Goal: Transaction & Acquisition: Book appointment/travel/reservation

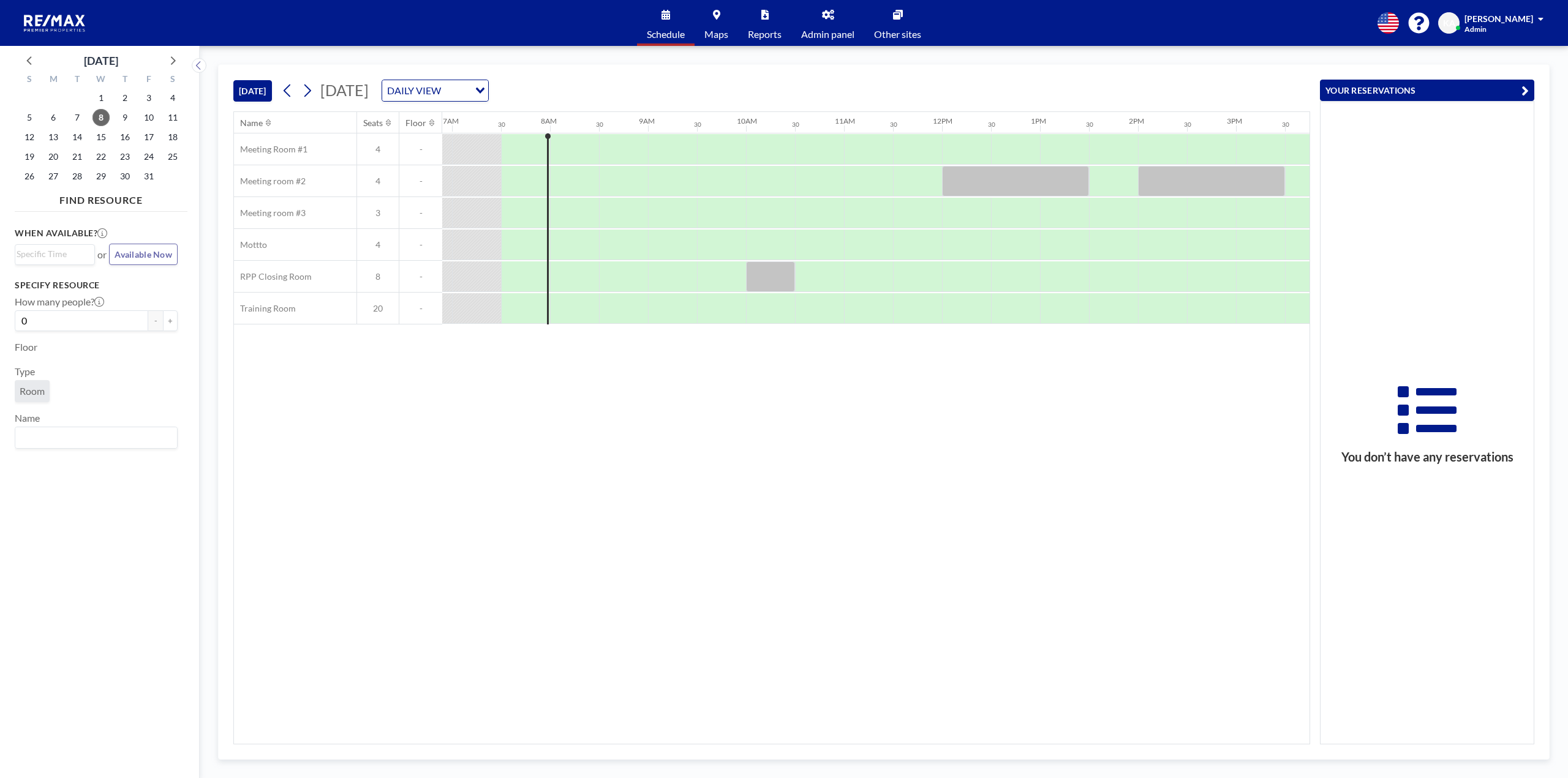
scroll to position [0, 686]
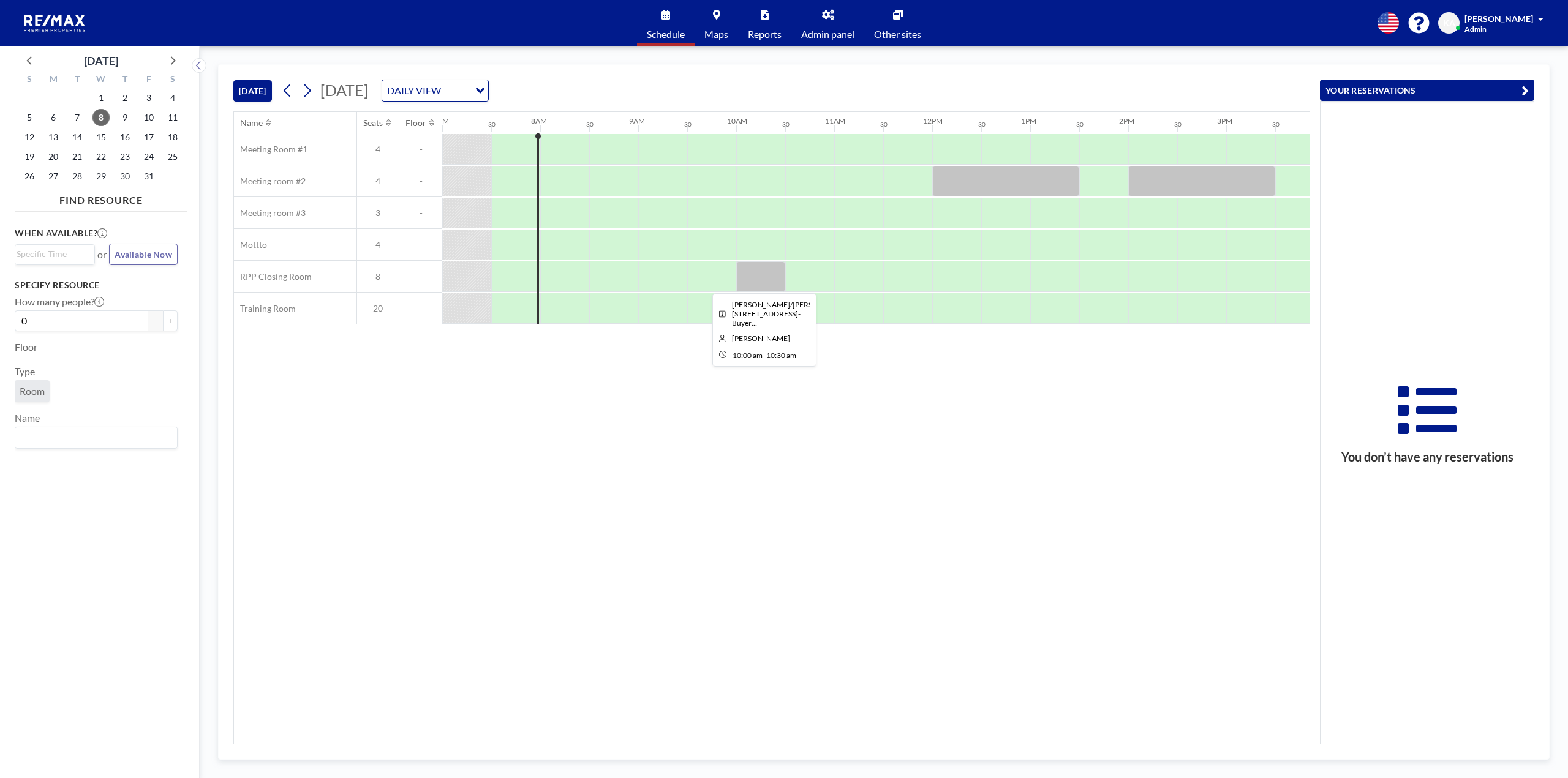
click at [741, 279] on div at bounding box center [760, 276] width 49 height 31
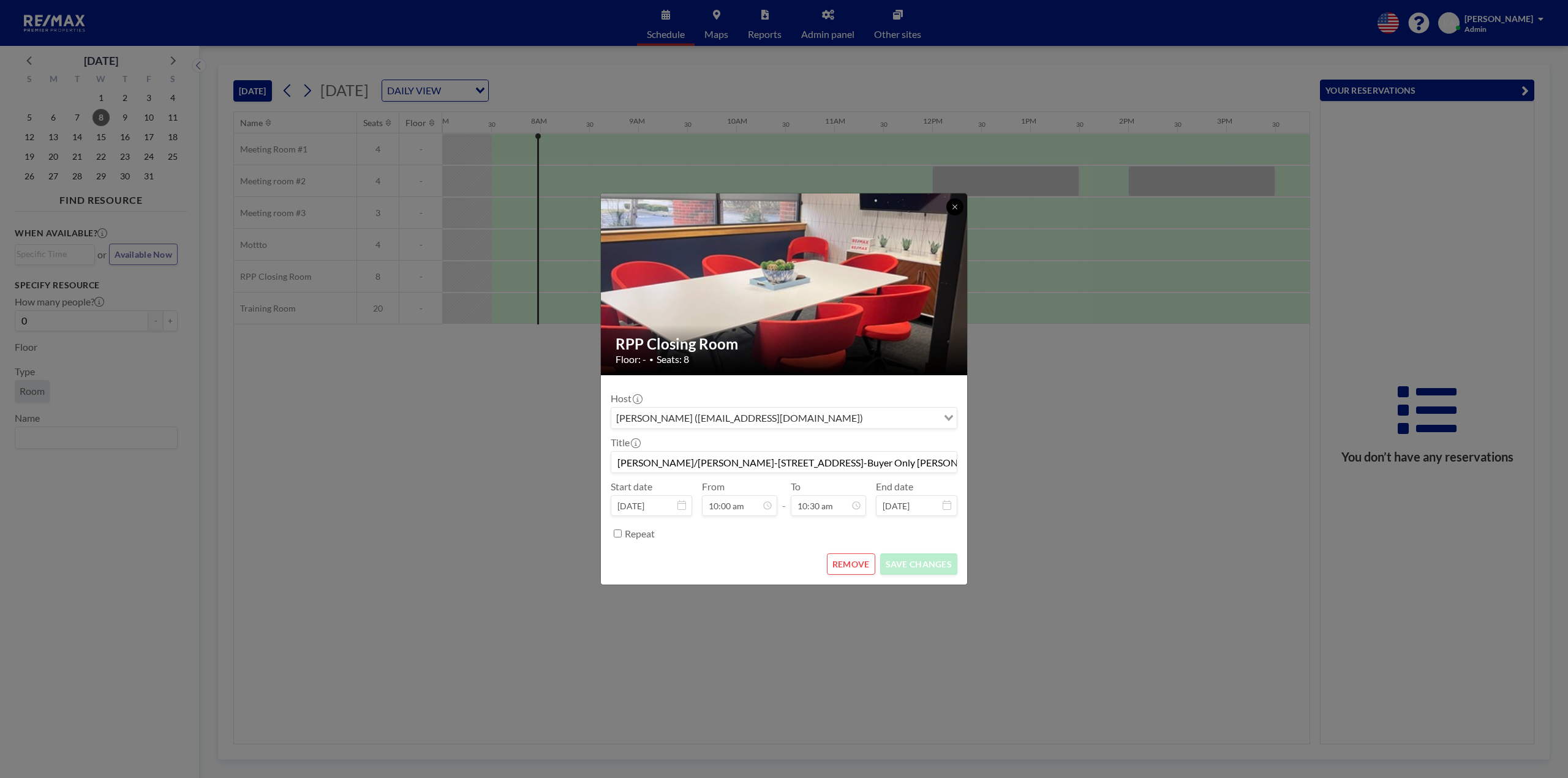
click at [952, 212] on button at bounding box center [955, 207] width 17 height 17
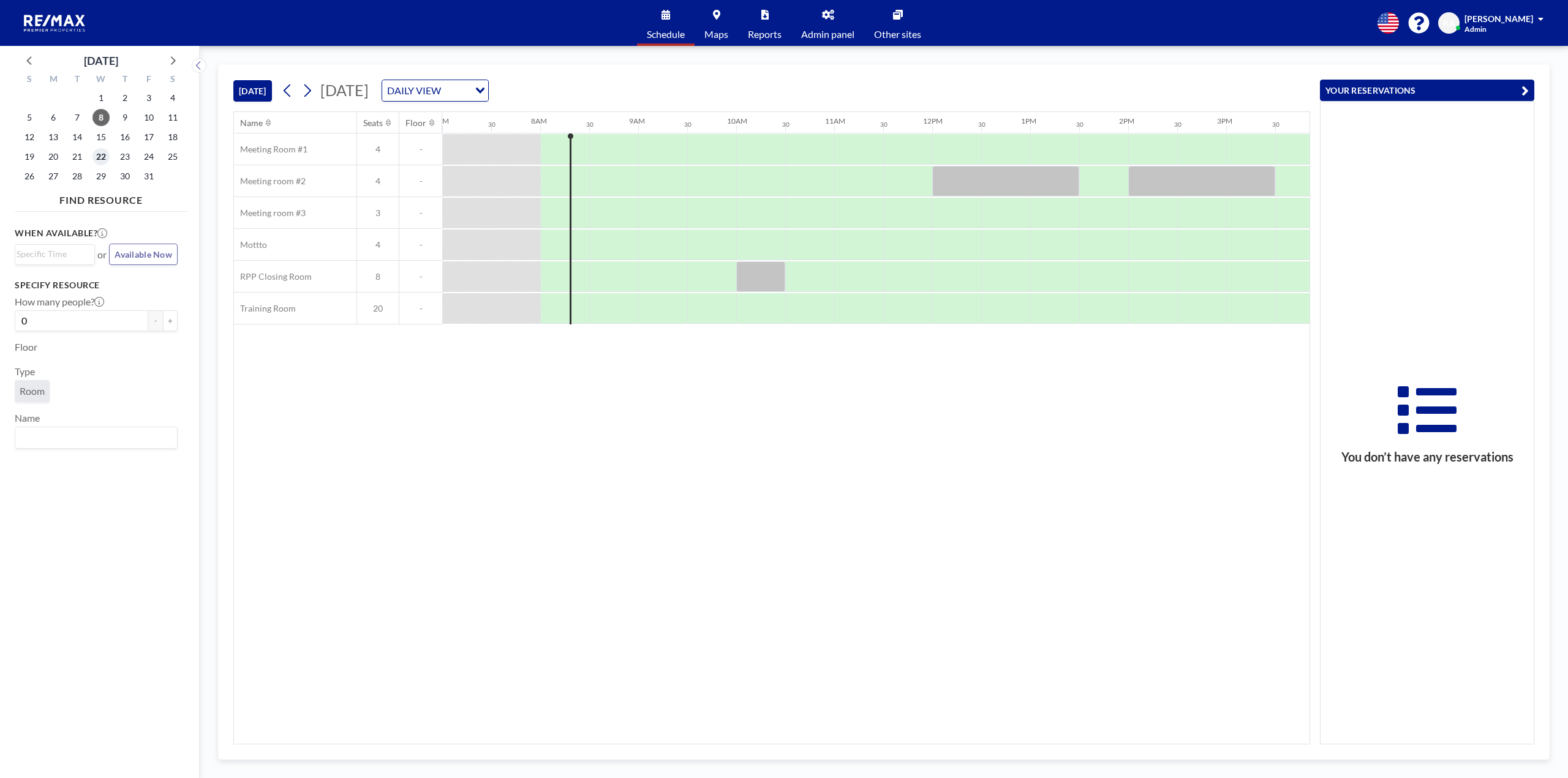
click at [101, 153] on span "22" at bounding box center [101, 157] width 17 height 17
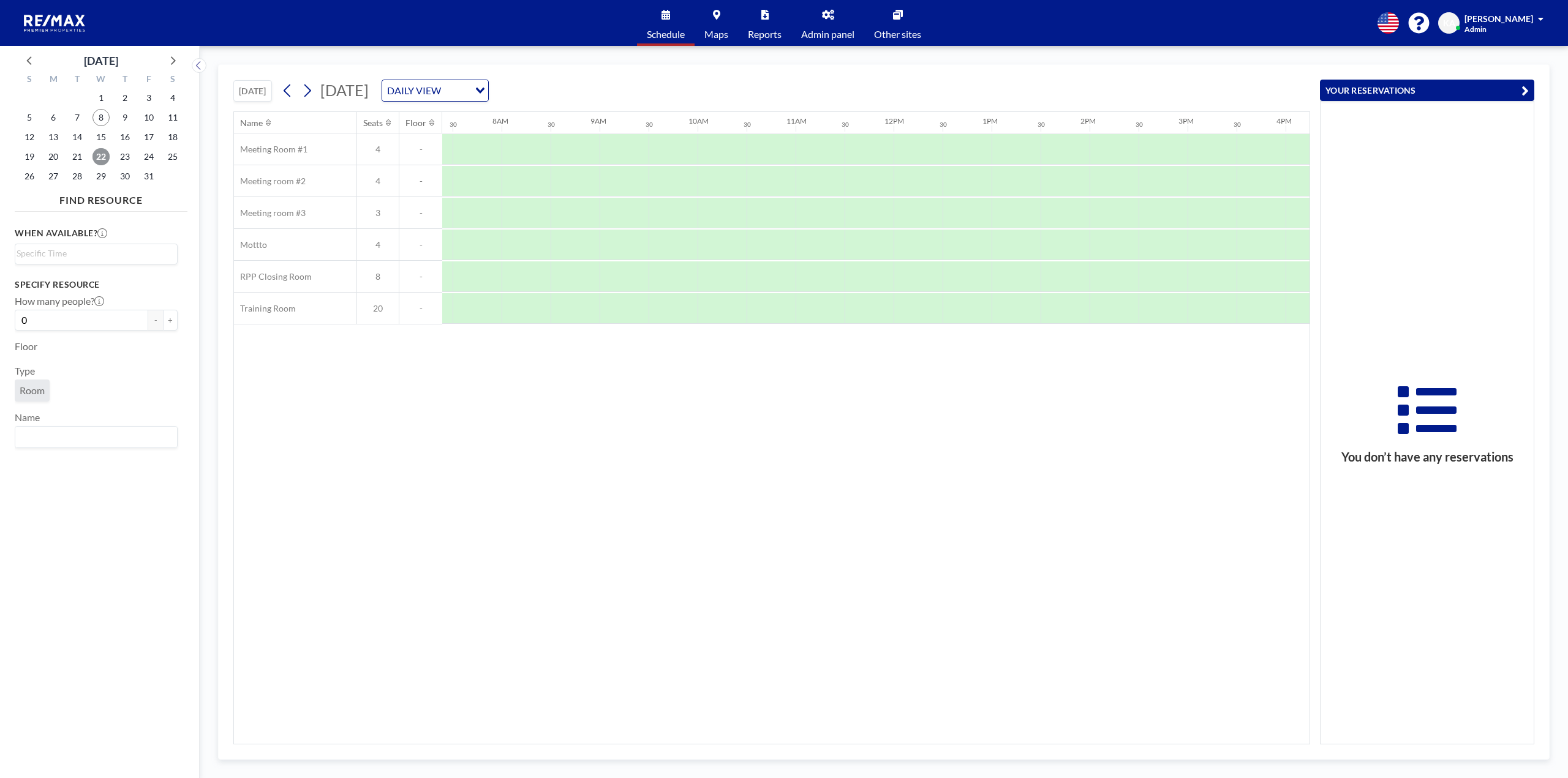
scroll to position [0, 735]
click at [718, 311] on div at bounding box center [711, 308] width 49 height 31
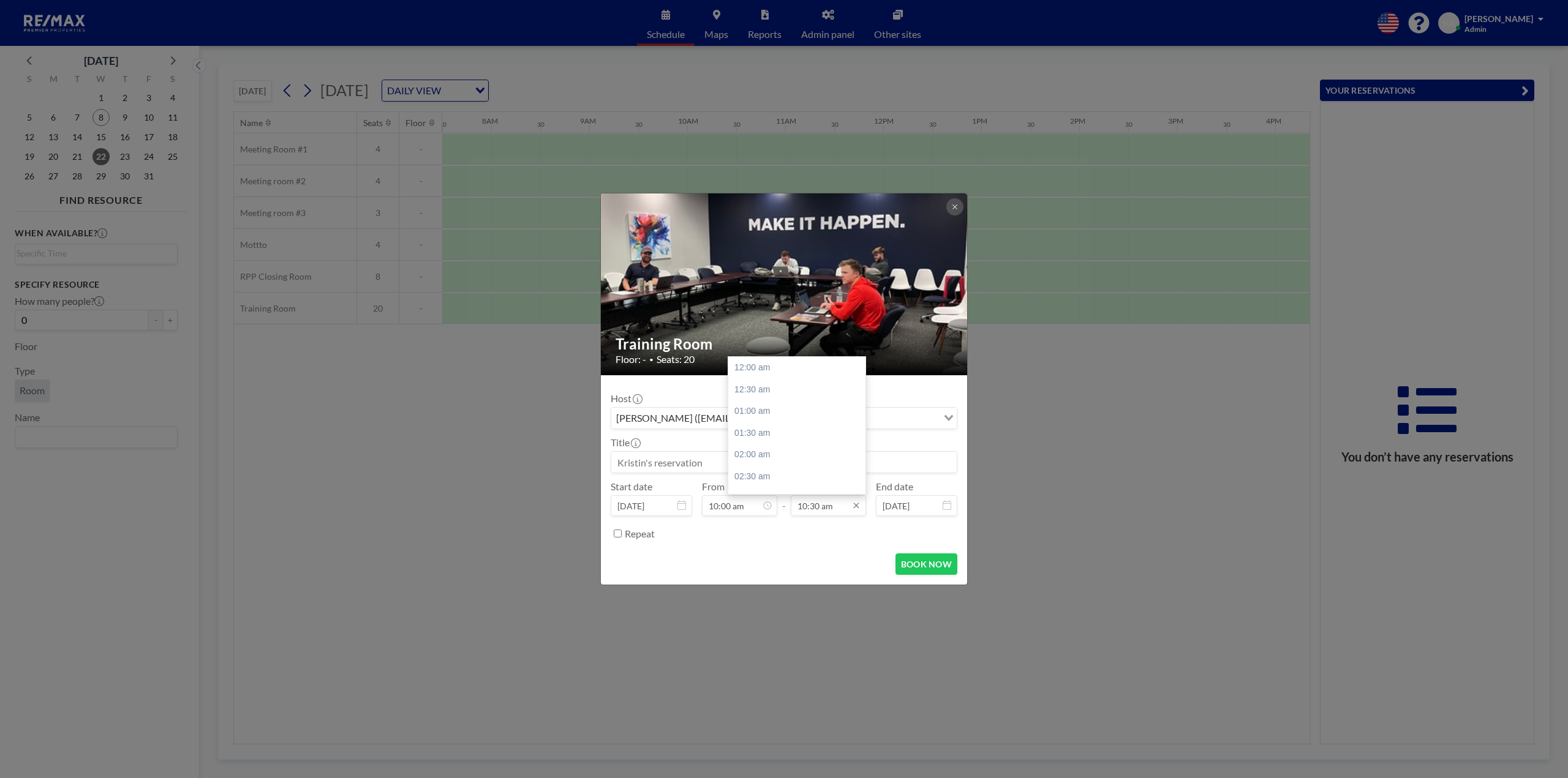
scroll to position [457, 0]
click at [760, 390] on div "11:00 am" at bounding box center [799, 390] width 143 height 22
type input "11:00 am"
click at [723, 457] on input at bounding box center [784, 462] width 346 height 21
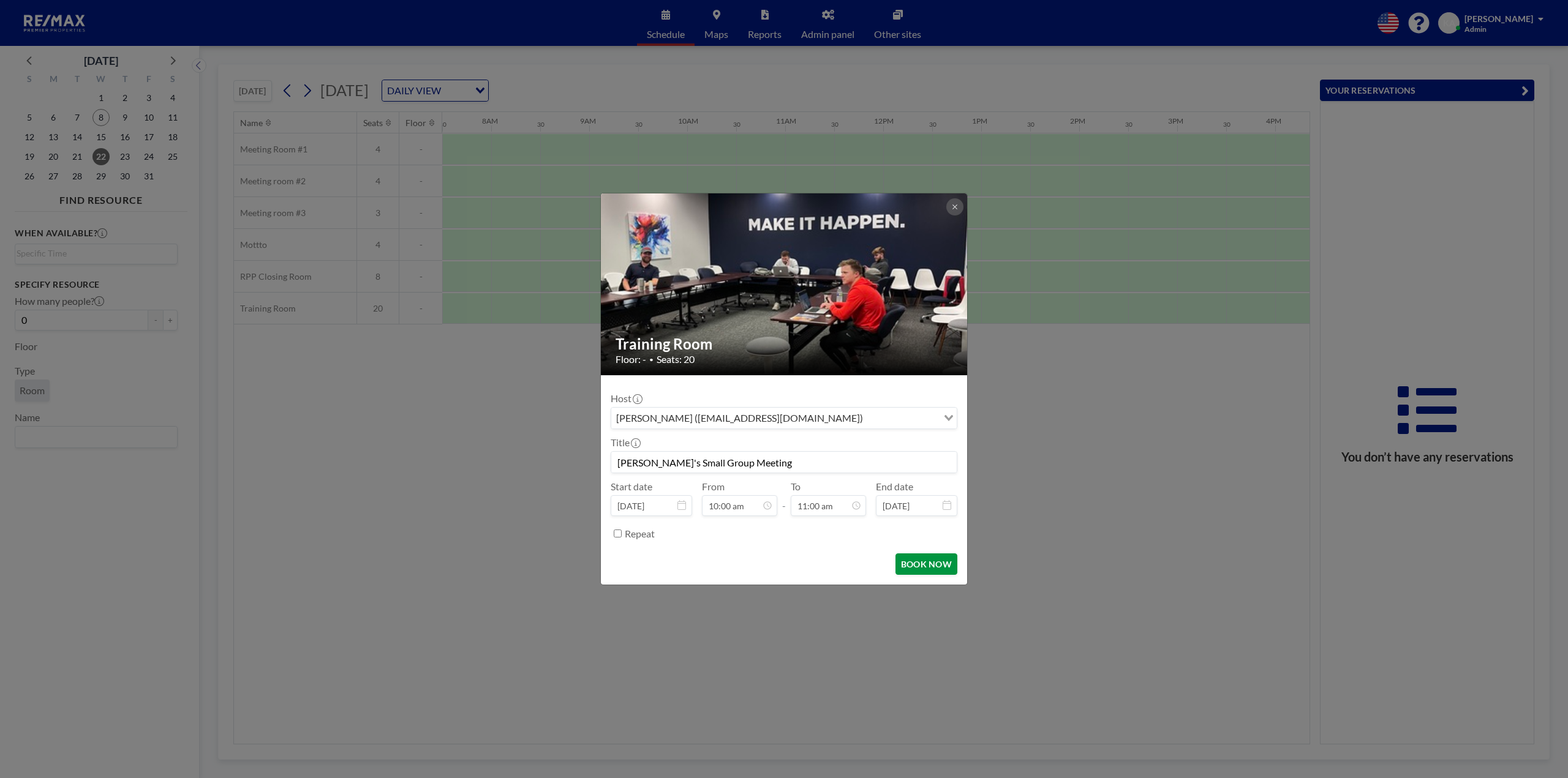
scroll to position [479, 0]
click at [924, 564] on button "BOOK NOW" at bounding box center [927, 564] width 62 height 21
type input "Jay's Small Group Meeting"
